Goal: Task Accomplishment & Management: Complete application form

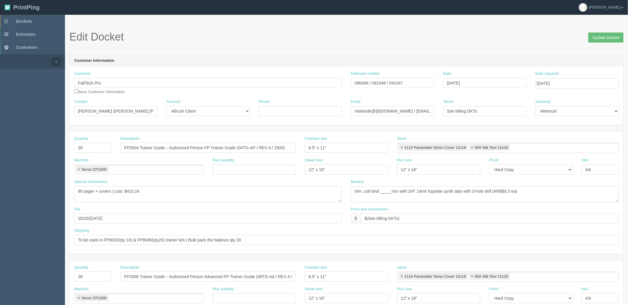
click at [244, 22] on section "Edit Docket Update Docket Customer Information Customer FallTech Pro Save Custo…" at bounding box center [346, 275] width 563 height 521
click at [45, 21] on link "Dockets" at bounding box center [32, 21] width 65 height 13
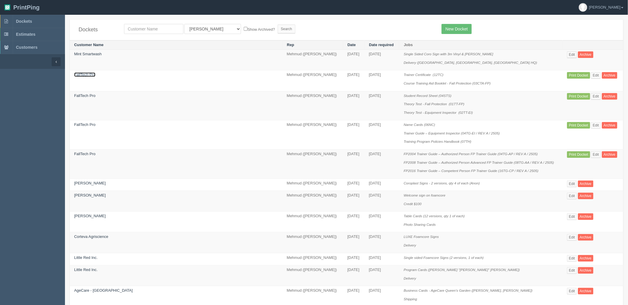
click at [87, 75] on link "FallTech Pro" at bounding box center [84, 74] width 21 height 4
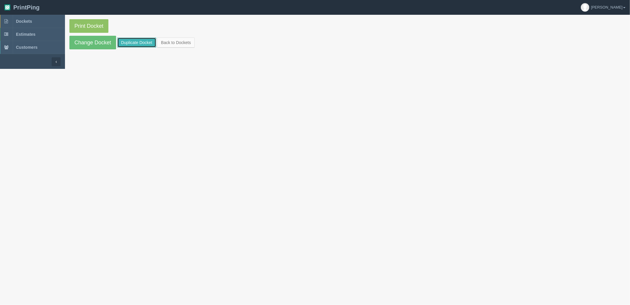
click at [126, 45] on link "Duplicate Docket" at bounding box center [136, 42] width 39 height 10
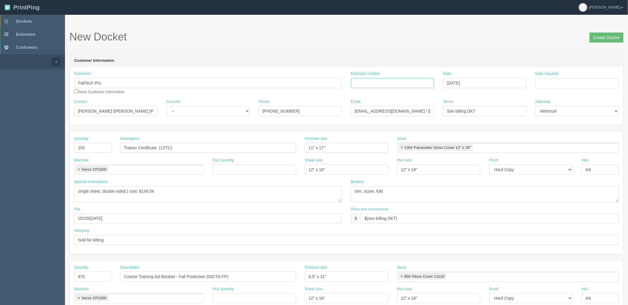
click at [412, 81] on input "Estimate number" at bounding box center [392, 83] width 83 height 10
type input "Outsource - See quotesheet"
click at [569, 154] on td "8" at bounding box center [564, 156] width 9 height 9
type input "[DATE]"
click at [481, 55] on div "Customer Information Customer FallTech Pro Save Customer Information Estimate n…" at bounding box center [346, 90] width 554 height 71
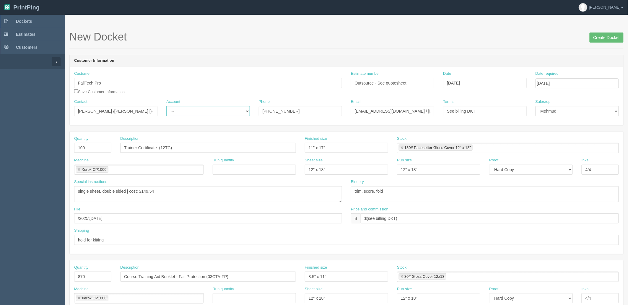
click at [195, 114] on select "-- Existing Client Allrush Client Rep Client" at bounding box center [207, 111] width 83 height 10
select select "Rep Client"
click at [166, 106] on select "-- Existing Client Allrush Client Rep Client" at bounding box center [207, 111] width 83 height 10
drag, startPoint x: 104, startPoint y: 148, endPoint x: 0, endPoint y: 143, distance: 104.3
click at [0, 143] on section "Dockets Estimates Customers" at bounding box center [314, 275] width 628 height 521
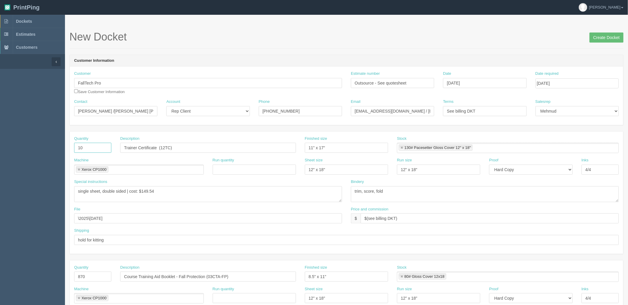
type input "100"
click at [185, 146] on input "Trainer Certificate (12TC)" at bounding box center [208, 148] width 176 height 10
drag, startPoint x: 201, startPoint y: 147, endPoint x: -14, endPoint y: 163, distance: 215.6
click at [0, 163] on html "PrintPing Zack Edit account ( [PERSON_NAME][EMAIL_ADDRESS][DOMAIN_NAME] ) Logou…" at bounding box center [314, 268] width 628 height 536
paste input "S-4726 18 x 14 x 6" Corrugated Boxes 25/bundle"
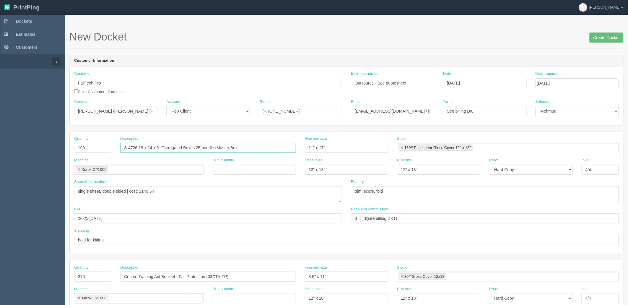
type input "S-4726 18 x 14 x 6" Corrugated Boxes 25/bundle (Master Box)"
click at [79, 169] on link at bounding box center [79, 170] width 4 height 4
type input "S-4726 18 x 14 x 6" Corrugated Boxes 25/bundle (Master Box)"
type input "Uline"
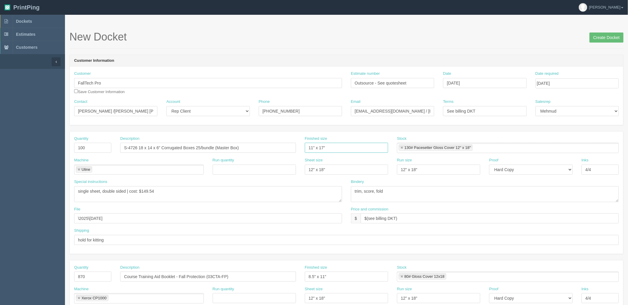
drag, startPoint x: 224, startPoint y: 144, endPoint x: 166, endPoint y: 145, distance: 58.2
click at [166, 145] on div "Quantity 100 Description S-4726 18 x 14 x 6" Corrugated Boxes 25/bundle (Master…" at bounding box center [346, 147] width 553 height 22
click at [400, 146] on link at bounding box center [402, 148] width 4 height 4
drag, startPoint x: 353, startPoint y: 170, endPoint x: 233, endPoint y: 171, distance: 120.5
click at [233, 171] on div "Machine [PERSON_NAME] Run quantity Sheet size 12" x 18" Run size 12" x 18" Proo…" at bounding box center [346, 168] width 553 height 22
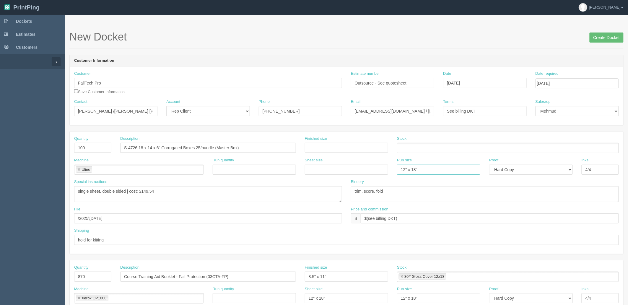
drag, startPoint x: 376, startPoint y: 169, endPoint x: 309, endPoint y: 173, distance: 67.1
click at [293, 171] on div "Machine [PERSON_NAME] Run quantity Sheet size Run size 12" x 18" Proof -- Email…" at bounding box center [346, 168] width 553 height 22
drag, startPoint x: 509, startPoint y: 170, endPoint x: 511, endPoint y: 174, distance: 4.0
click at [510, 171] on select "-- Email Hard Copy" at bounding box center [530, 169] width 83 height 10
select select
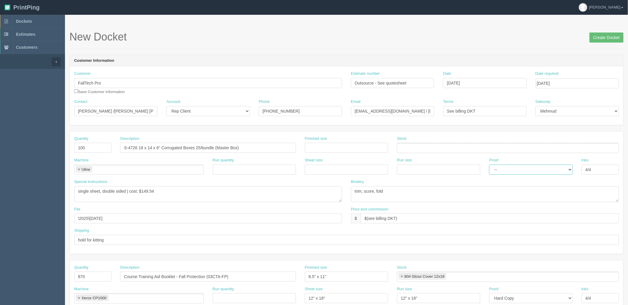
click at [489, 164] on select "-- Email Hard Copy" at bounding box center [530, 169] width 83 height 10
drag, startPoint x: 526, startPoint y: 167, endPoint x: 389, endPoint y: 193, distance: 139.8
click at [396, 188] on div "Quantity 100 Description S-4726 18 x 14 x 6" Corrugated Boxes 25/bundle (Master…" at bounding box center [346, 192] width 553 height 122
drag, startPoint x: 417, startPoint y: 189, endPoint x: 281, endPoint y: 193, distance: 136.2
click at [281, 193] on div "Special instructions single sheet, double sided | cost: $149.54 Bindery trim, s…" at bounding box center [346, 192] width 553 height 27
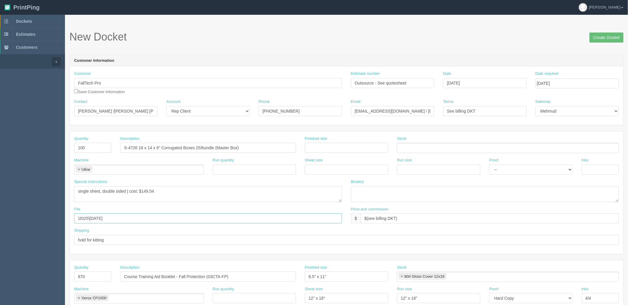
drag, startPoint x: -48, startPoint y: 219, endPoint x: 108, endPoint y: 223, distance: 155.6
click at [0, 219] on html "PrintPing Zack Edit account ( [PERSON_NAME][EMAIL_ADDRESS][DOMAIN_NAME] ) Logou…" at bounding box center [314, 268] width 628 height 536
click at [174, 190] on textarea "single sheet, double sided | cost: $149.54" at bounding box center [208, 194] width 268 height 16
drag, startPoint x: 181, startPoint y: 194, endPoint x: -56, endPoint y: 194, distance: 236.5
click at [0, 194] on html "PrintPing Zack Edit account ( [PERSON_NAME][EMAIL_ADDRESS][DOMAIN_NAME] ) Logou…" at bounding box center [314, 268] width 628 height 536
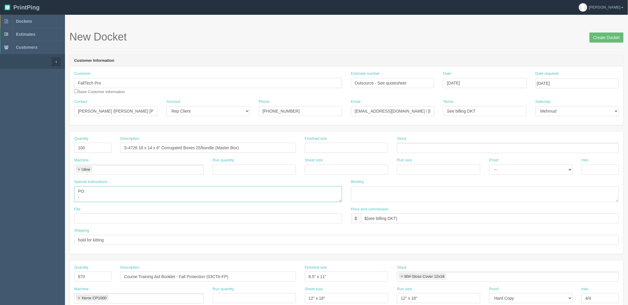
type textarea "PO: -"
click at [78, 169] on link at bounding box center [79, 170] width 4 height 4
type textarea "PO: -"
type input "Outsource"
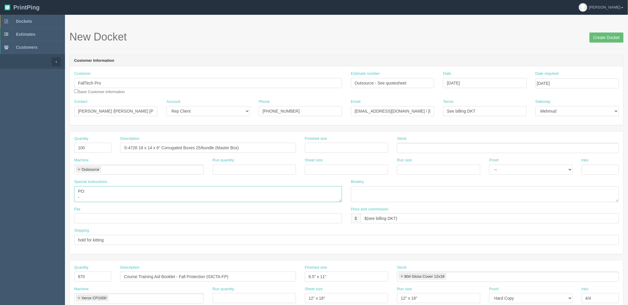
click at [108, 187] on textarea "single sheet, double sided | cost: $149.54" at bounding box center [208, 194] width 268 height 16
paste textarea "S-4726 18 x 14 x 6" Corrugated Boxes 25/bundle"
click at [117, 201] on textarea "single sheet, double sided | cost: $149.54" at bounding box center [208, 194] width 268 height 16
paste textarea "S-11222 11 1/8 x 8 3/4 x 3" Kraft Literature Mailers 50/bundle"
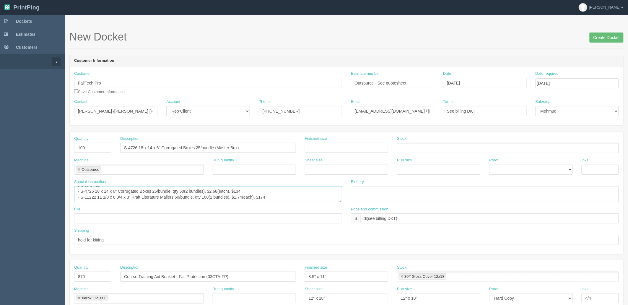
scroll to position [10, 0]
click at [196, 199] on textarea "single sheet, double sided | cost: $149.54" at bounding box center [208, 194] width 268 height 16
type textarea "PO to Uline: - S-4726 18 x 14 x 6" Corrugated Boxes 25/bundle, qty 50(2 bundles…"
drag, startPoint x: 40, startPoint y: 147, endPoint x: 32, endPoint y: 144, distance: 9.0
click at [35, 145] on section "Dockets Estimates Customers" at bounding box center [314, 275] width 628 height 521
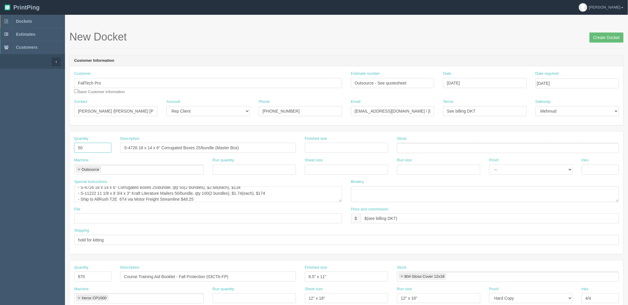
type input "50"
click at [174, 277] on input "Course Training Aid Booklet - Fall Protection (03CTA-FP)" at bounding box center [208, 276] width 176 height 10
paste input "S-11222 11 1/8 x 8 3/4 x 3" Kraft Literature Mailers 50/bundle"
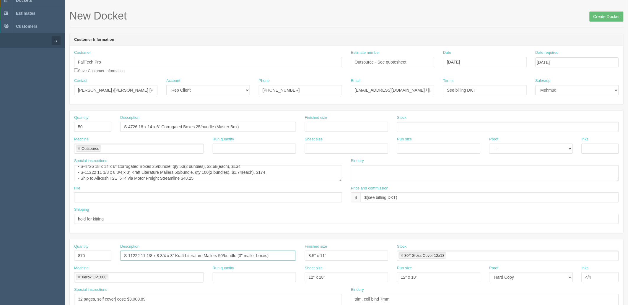
scroll to position [33, 0]
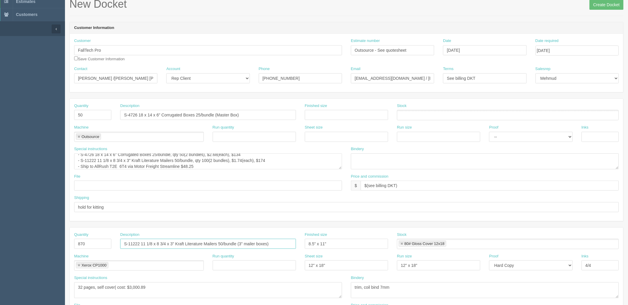
type input "S-11222 11 1/8 x 8 3/4 x 3" Kraft Literature Mailers 50/bundle (3" mailer boxes)"
drag, startPoint x: 85, startPoint y: 244, endPoint x: 33, endPoint y: 244, distance: 51.4
click at [36, 244] on section "Dockets Estimates Customers" at bounding box center [314, 242] width 628 height 521
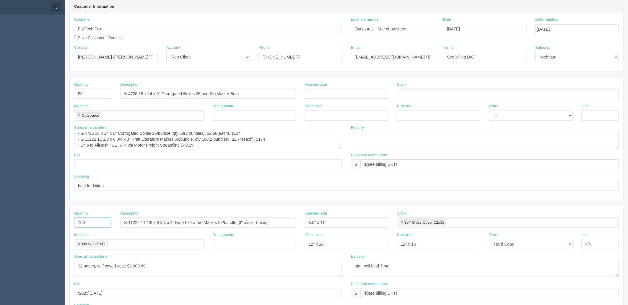
scroll to position [66, 0]
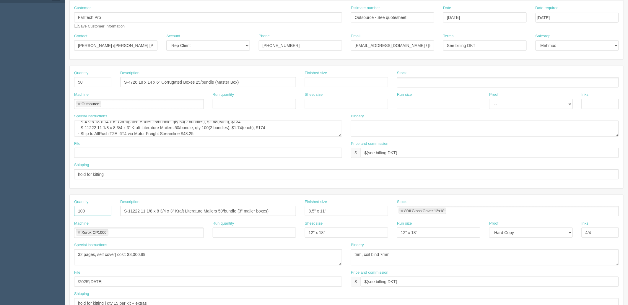
type input "100"
click at [154, 174] on input "hold for kitting" at bounding box center [346, 174] width 544 height 10
click at [160, 174] on input "hold for kitting | only 38 needed, balance ot inventory" at bounding box center [346, 174] width 544 height 10
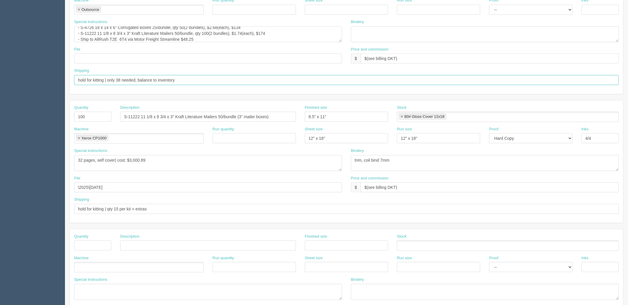
scroll to position [164, 0]
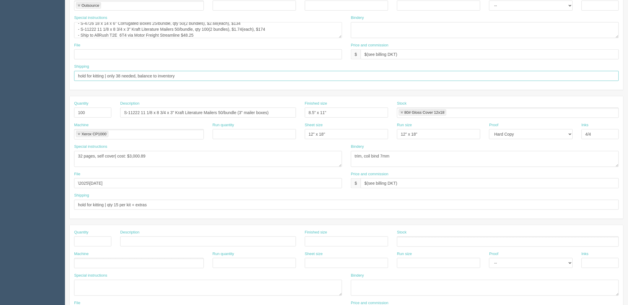
type input "hold for kitting | only 38 needed, balance to inventory"
drag, startPoint x: 157, startPoint y: 204, endPoint x: -50, endPoint y: 204, distance: 206.7
click at [0, 204] on html "PrintPing Zack Edit account ( [PERSON_NAME][EMAIL_ADDRESS][DOMAIN_NAME] ) Logou…" at bounding box center [314, 104] width 628 height 536
paste input "only 38 needed, balance to inventory"
drag, startPoint x: 124, startPoint y: 203, endPoint x: 135, endPoint y: 213, distance: 14.8
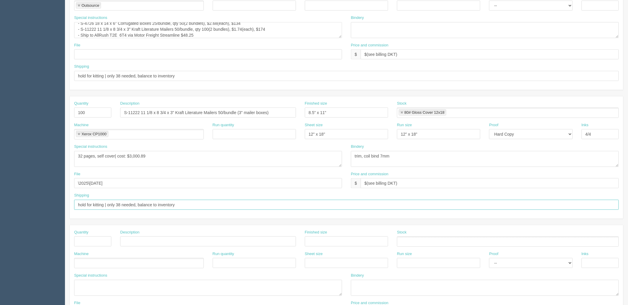
click at [124, 203] on input "hold for kitting | only 38 needed, balance to inventory" at bounding box center [346, 205] width 544 height 10
type input "hold for kitting | only 96 needed, balance to inventory"
drag, startPoint x: 184, startPoint y: 155, endPoint x: 27, endPoint y: 146, distance: 156.7
click at [0, 161] on html "PrintPing Zack Edit account ( [PERSON_NAME][EMAIL_ADDRESS][DOMAIN_NAME] ) Logou…" at bounding box center [314, 104] width 628 height 536
click at [79, 134] on link at bounding box center [79, 134] width 4 height 4
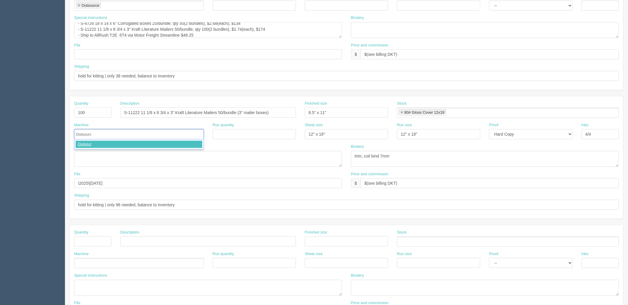
type input "Outsource"
click at [81, 154] on textarea "32 pages, self cover| cost: $3,000.89" at bounding box center [208, 159] width 268 height 16
click at [78, 159] on textarea "32 pages, self cover| cost: $3,000.89" at bounding box center [208, 159] width 268 height 16
type textarea "PO to Uline: - (incl above)"
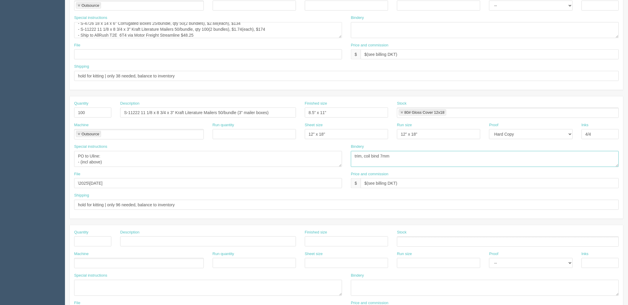
drag, startPoint x: 373, startPoint y: 156, endPoint x: 289, endPoint y: 145, distance: 83.9
click at [289, 145] on div "Special instructions 32 pages, self cover| cost: $3,000.89 Bindery trim, coil b…" at bounding box center [346, 157] width 553 height 27
drag, startPoint x: 308, startPoint y: 132, endPoint x: 293, endPoint y: 131, distance: 14.5
click at [293, 131] on div "Machine Outsource Outsource Run quantity Sheet size 12" x 18" Run size 12" x 18…" at bounding box center [346, 133] width 553 height 22
drag, startPoint x: 337, startPoint y: 111, endPoint x: 303, endPoint y: 108, distance: 34.7
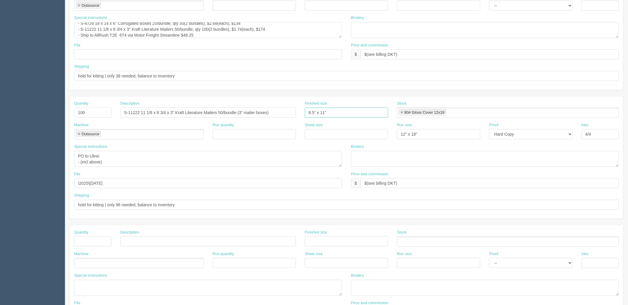
click at [269, 108] on div "Quantity 100 Description S-11222 11 1/8 x 8 3/4 x 3" Kraft Literature Mailers 5…" at bounding box center [346, 112] width 553 height 22
click at [402, 113] on link at bounding box center [402, 113] width 4 height 4
drag, startPoint x: 426, startPoint y: 133, endPoint x: 507, endPoint y: 146, distance: 81.4
click at [379, 139] on div "Machine Outsource Outsource Run quantity Sheet size Run size 12" x 18" Proof --…" at bounding box center [346, 133] width 553 height 22
drag, startPoint x: 515, startPoint y: 134, endPoint x: 516, endPoint y: 138, distance: 3.4
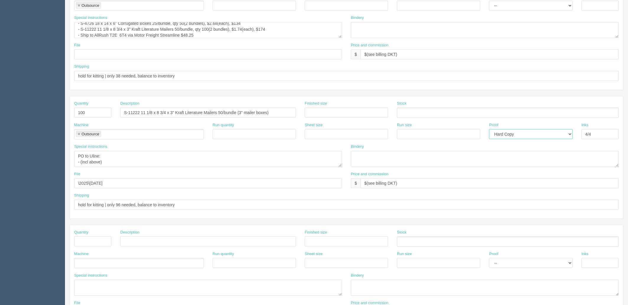
click at [514, 134] on select "-- Email Hard Copy" at bounding box center [530, 134] width 83 height 10
select select
click at [489, 129] on select "-- Email Hard Copy" at bounding box center [530, 134] width 83 height 10
drag, startPoint x: 601, startPoint y: 131, endPoint x: 348, endPoint y: 162, distance: 254.0
click at [352, 156] on div "Quantity 100 Description S-11222 11 1/8 x 8 3/4 x 3" Kraft Literature Mailers 5…" at bounding box center [346, 157] width 553 height 122
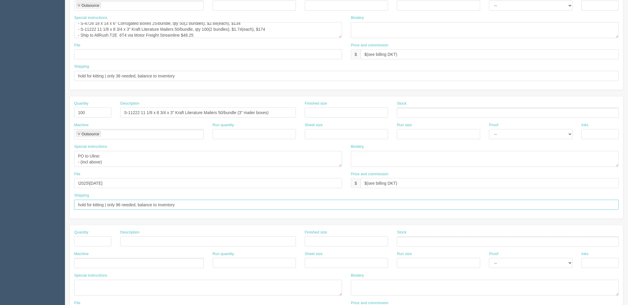
click at [203, 205] on input "hold for kitting | only 96 needed, balance to inventory" at bounding box center [346, 205] width 544 height 10
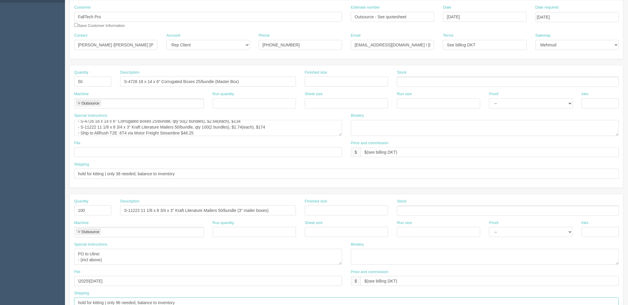
scroll to position [66, 0]
click at [219, 131] on textarea "single sheet, double sided | cost: $149.54" at bounding box center [208, 128] width 268 height 16
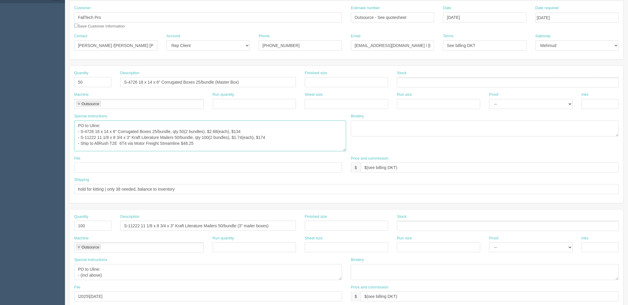
drag, startPoint x: 340, startPoint y: 134, endPoint x: 345, endPoint y: 152, distance: 18.2
click at [345, 151] on textarea "single sheet, double sided | cost: $149.54" at bounding box center [210, 135] width 272 height 31
click at [214, 142] on textarea "single sheet, double sided | cost: $149.54" at bounding box center [210, 136] width 272 height 33
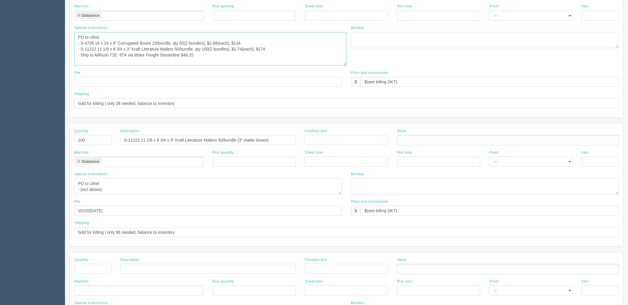
scroll to position [151, 0]
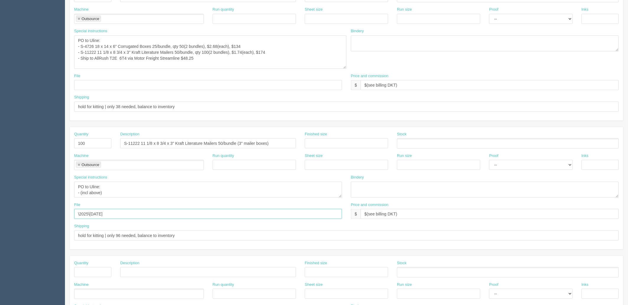
drag, startPoint x: 124, startPoint y: 212, endPoint x: -9, endPoint y: 214, distance: 132.6
click at [0, 214] on html "PrintPing Zack Edit account ( [PERSON_NAME][EMAIL_ADDRESS][DOMAIN_NAME] ) Logou…" at bounding box center [314, 126] width 628 height 554
click at [211, 187] on textarea "32 pages, self cover| cost: $3,000.89" at bounding box center [208, 190] width 268 height 16
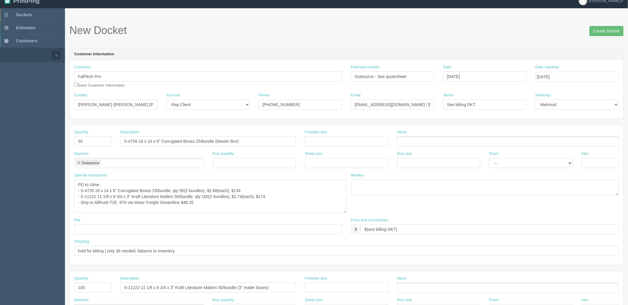
scroll to position [0, 0]
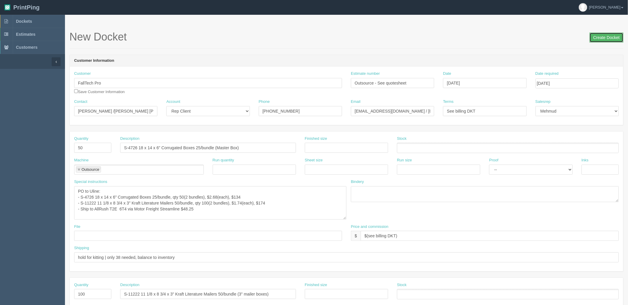
click at [602, 41] on input "Create Docket" at bounding box center [606, 37] width 34 height 10
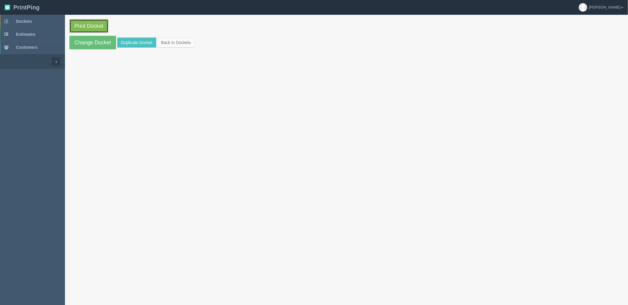
click at [105, 25] on link "Print Docket" at bounding box center [88, 26] width 39 height 14
click at [45, 22] on link "Dockets" at bounding box center [32, 21] width 65 height 13
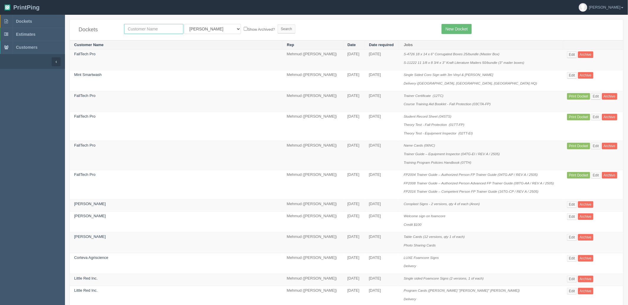
click at [149, 26] on input "text" at bounding box center [153, 29] width 59 height 10
type input "falltech"
click at [278, 25] on input "Search" at bounding box center [287, 29] width 18 height 9
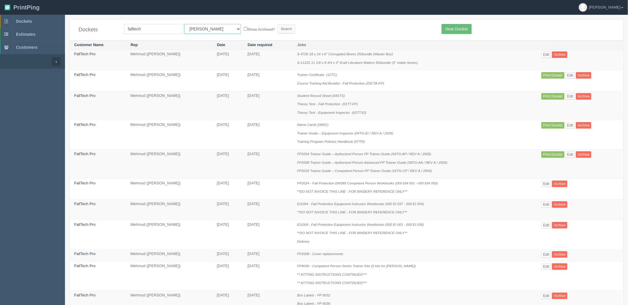
click at [191, 29] on select "All Users Ali Ali Test 1 Aly Amy Ankit Arif Brandon Dan France Greg Jim Mark Ma…" at bounding box center [212, 29] width 57 height 10
select select "8"
click at [184, 24] on select "All Users Ali Ali Test 1 Aly Amy Ankit Arif Brandon Dan France Greg Jim Mark Ma…" at bounding box center [212, 29] width 57 height 10
click at [278, 27] on input "Search" at bounding box center [287, 29] width 18 height 9
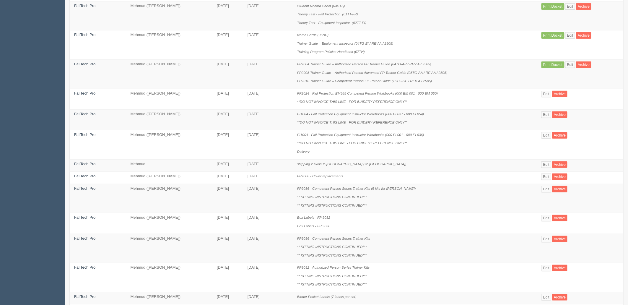
scroll to position [98, 0]
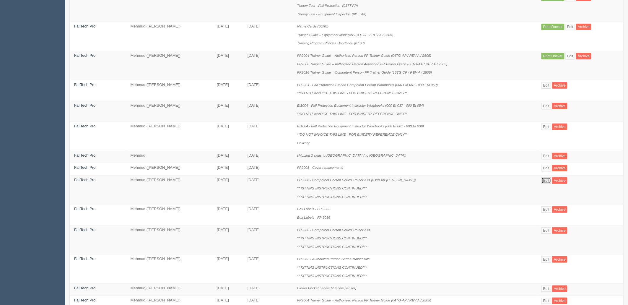
click at [546, 182] on link "Edit" at bounding box center [546, 180] width 10 height 6
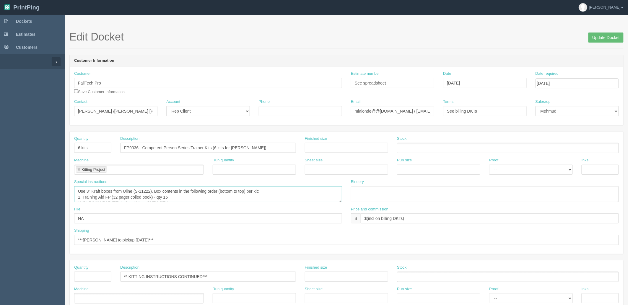
click at [229, 195] on textarea "Use 3" Kraft boxes from Uline (S-11222). Box contents in the following order (b…" at bounding box center [208, 194] width 268 height 16
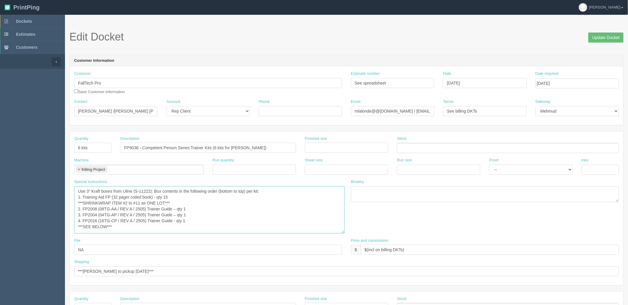
drag, startPoint x: 341, startPoint y: 199, endPoint x: 341, endPoint y: 231, distance: 31.9
click at [344, 231] on textarea "Use 3" Kraft boxes from Uline (S-11222). Box contents in the following order (b…" at bounding box center [209, 209] width 270 height 47
click at [291, 221] on textarea "Use 3" Kraft boxes from Uline (S-11222). Box contents in the following order (b…" at bounding box center [209, 210] width 270 height 48
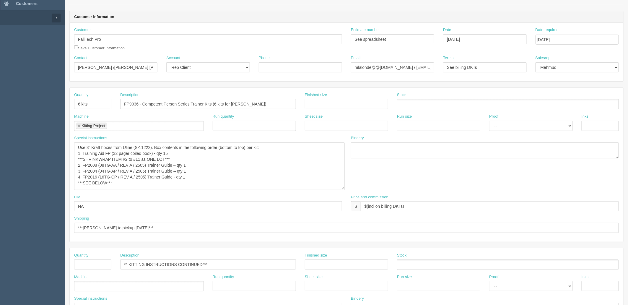
scroll to position [197, 0]
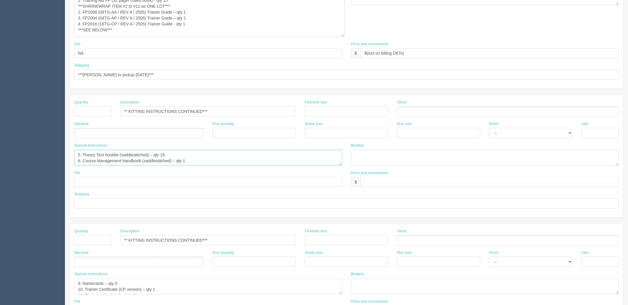
click at [120, 156] on textarea "5. Theory Test booklet (saddlestitched) – qty 15 6. Course Management Handbook …" at bounding box center [208, 158] width 268 height 16
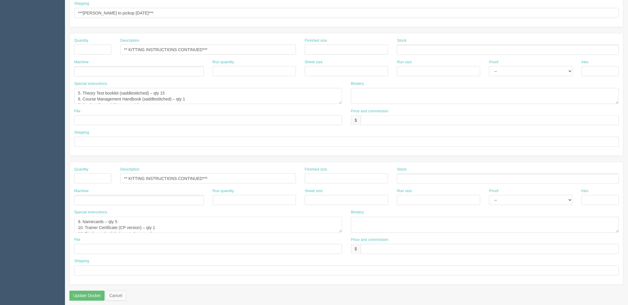
scroll to position [263, 0]
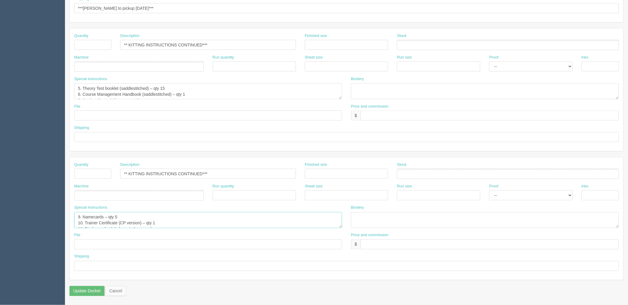
click at [150, 221] on textarea "9. Namecards – qty 5 10. Trainer Certificate (CP version) – qty 1 11. Binder po…" at bounding box center [208, 220] width 268 height 16
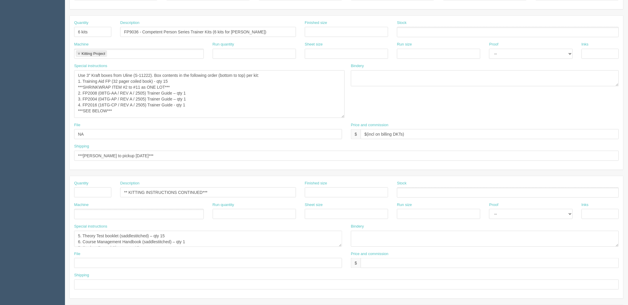
scroll to position [34, 0]
